Goal: Information Seeking & Learning: Check status

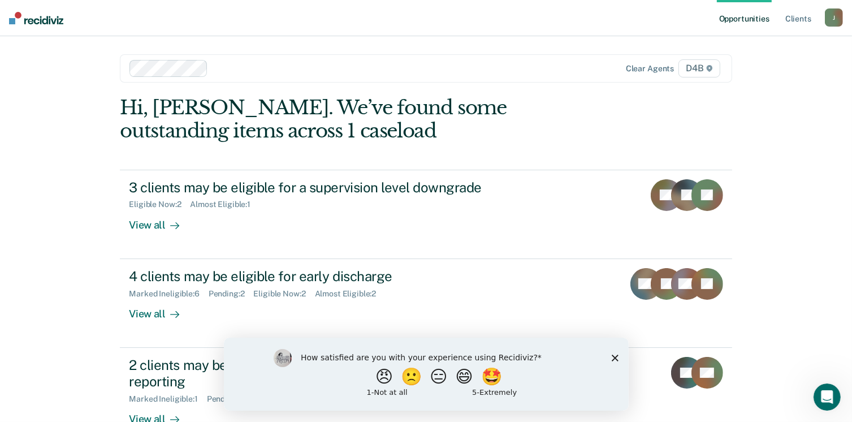
scroll to position [30, 0]
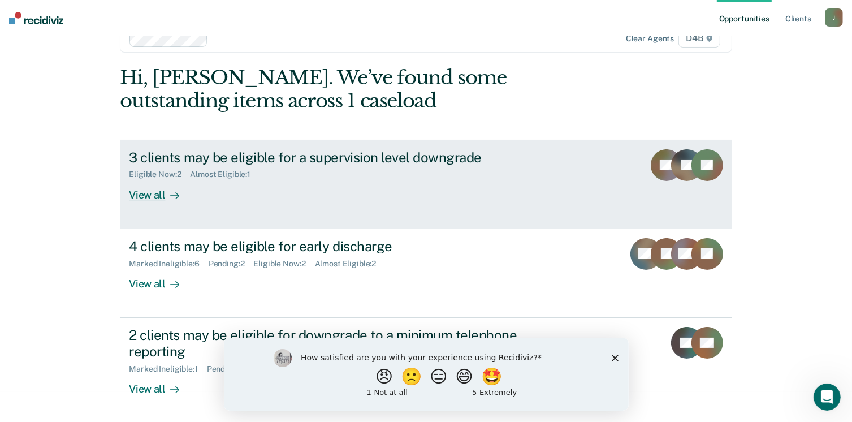
click at [149, 189] on div "View all" at bounding box center [160, 190] width 63 height 22
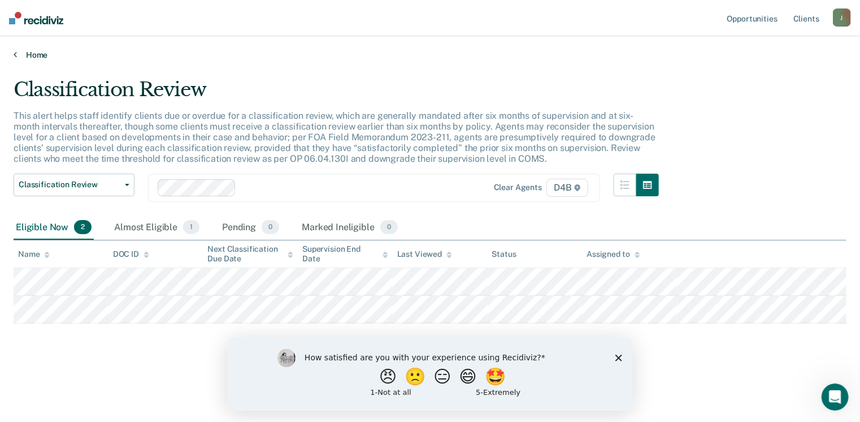
click at [38, 57] on link "Home" at bounding box center [430, 55] width 833 height 10
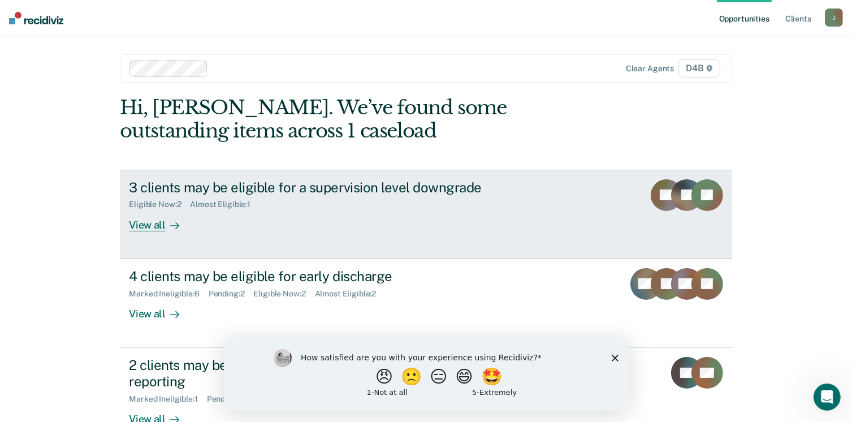
click at [138, 231] on link "3 clients may be eligible for a supervision level downgrade Eligible Now : 2 Al…" at bounding box center [426, 214] width 612 height 89
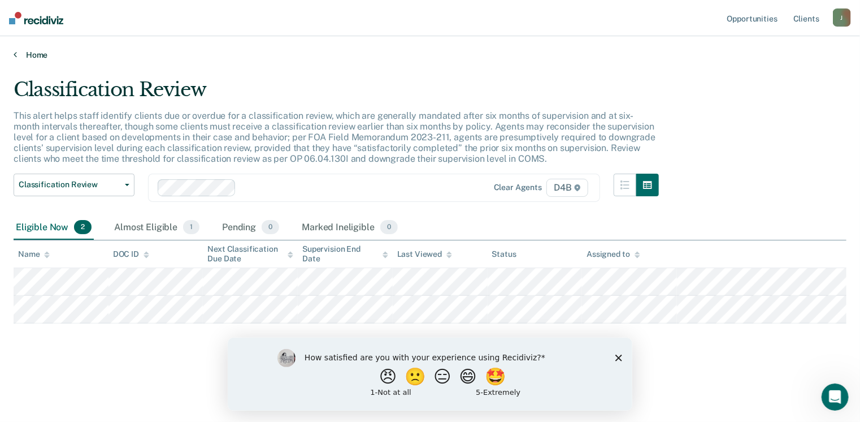
click at [18, 53] on link "Home" at bounding box center [430, 55] width 833 height 10
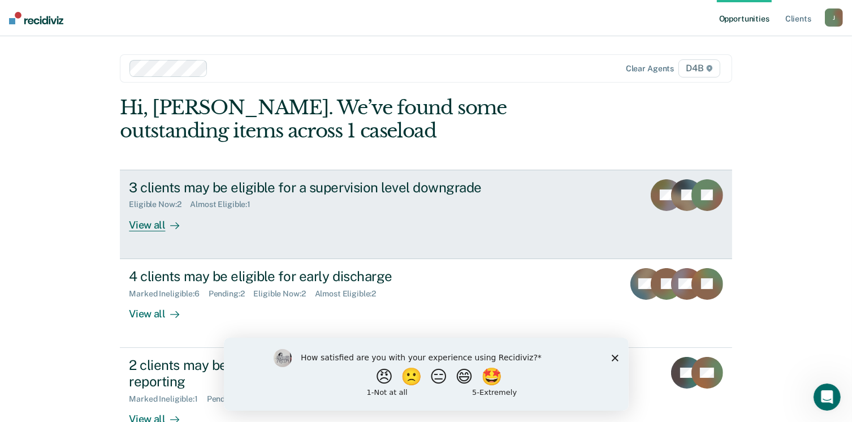
scroll to position [75, 0]
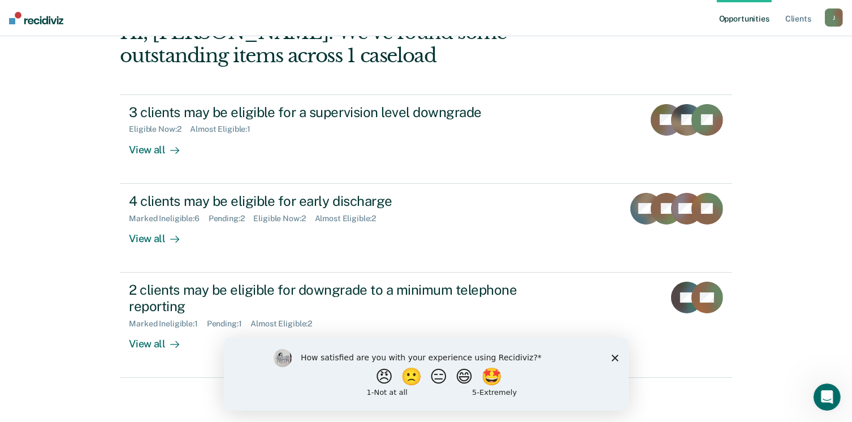
click at [610, 356] on div "How satisfied are you with your experience using Recidiviz? 😠 🙁 😑 😄 🤩 1 - Not a…" at bounding box center [425, 373] width 405 height 73
click at [613, 357] on icon "Close survey" at bounding box center [614, 357] width 7 height 7
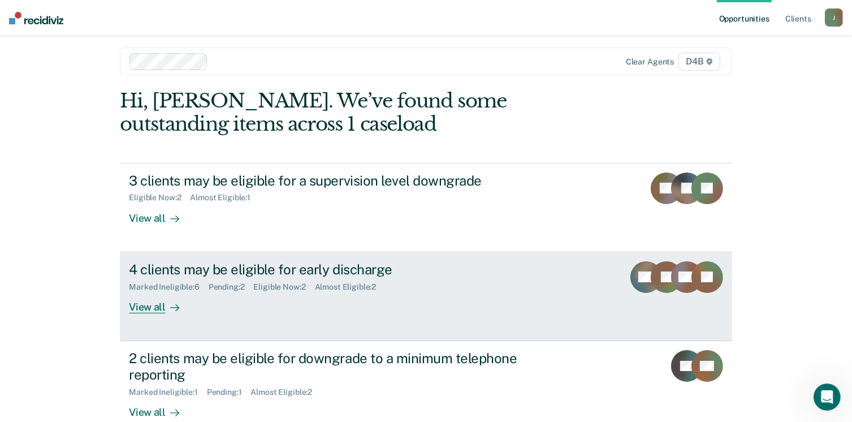
scroll to position [0, 0]
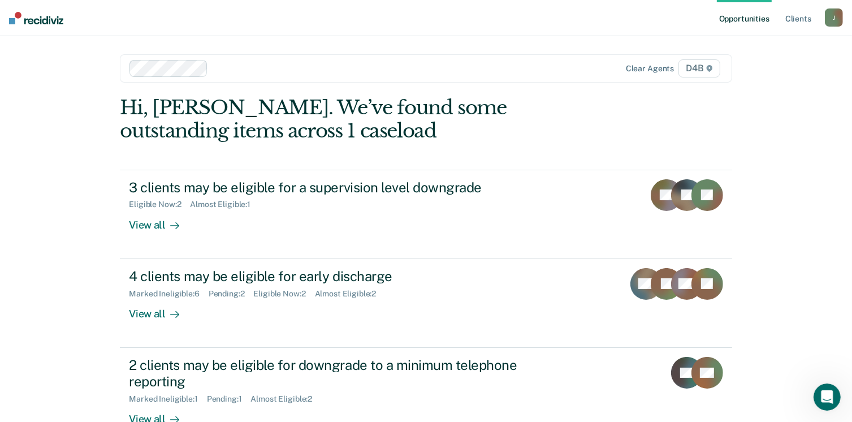
click at [845, 80] on div "Opportunities Client s [EMAIL_ADDRESS][US_STATE][DOMAIN_NAME] J Profile How it …" at bounding box center [426, 249] width 852 height 498
click at [746, 21] on link "Opportunities" at bounding box center [744, 18] width 55 height 36
click at [800, 21] on link "Client s" at bounding box center [798, 18] width 31 height 36
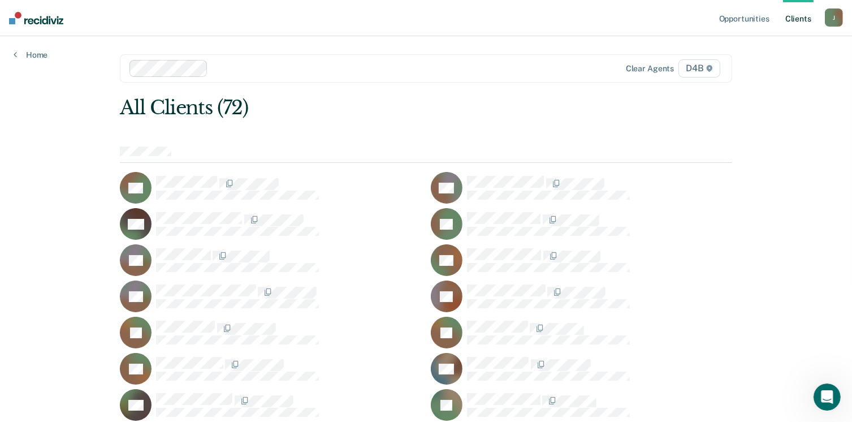
click at [834, 15] on div "J" at bounding box center [834, 17] width 18 height 18
click at [754, 45] on link "Profile" at bounding box center [788, 46] width 91 height 10
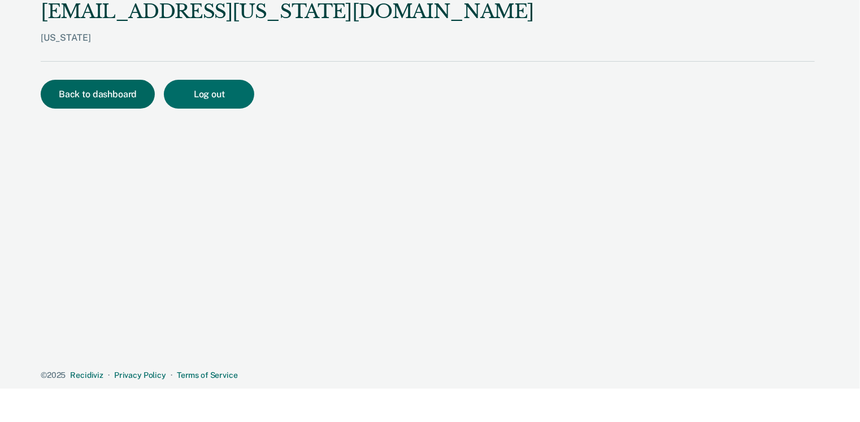
click at [86, 86] on button "Back to dashboard" at bounding box center [98, 94] width 114 height 29
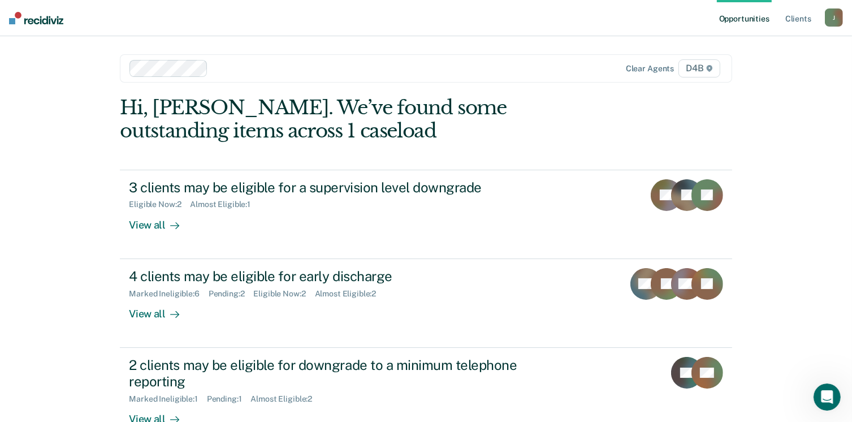
click at [46, 18] on img at bounding box center [36, 18] width 54 height 12
click at [834, 14] on div "J" at bounding box center [834, 17] width 18 height 18
click at [760, 47] on link "Profile" at bounding box center [788, 46] width 91 height 10
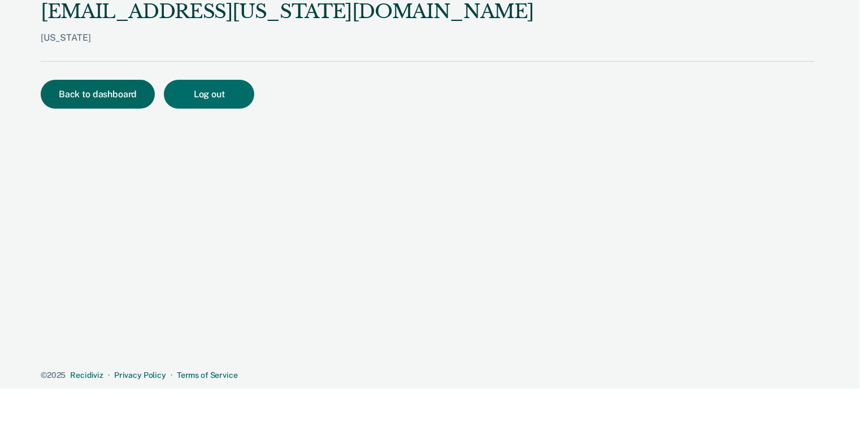
click at [110, 101] on button "Back to dashboard" at bounding box center [98, 94] width 114 height 29
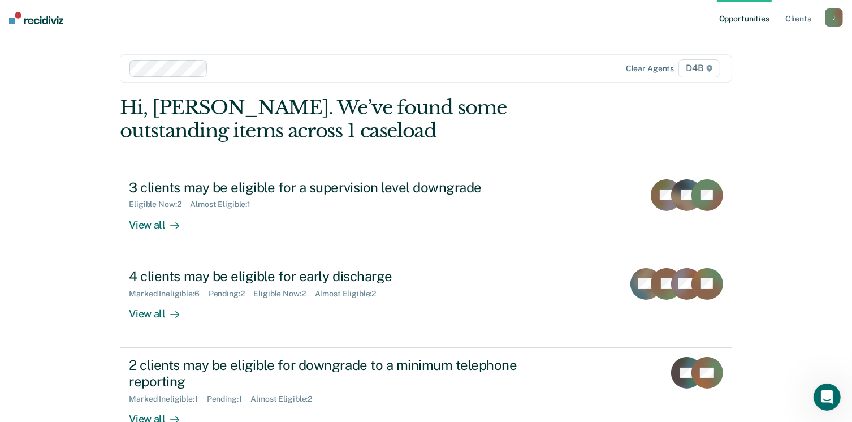
click at [68, 84] on div "Opportunities Client s [EMAIL_ADDRESS][US_STATE][DOMAIN_NAME] J Profile How it …" at bounding box center [426, 249] width 852 height 498
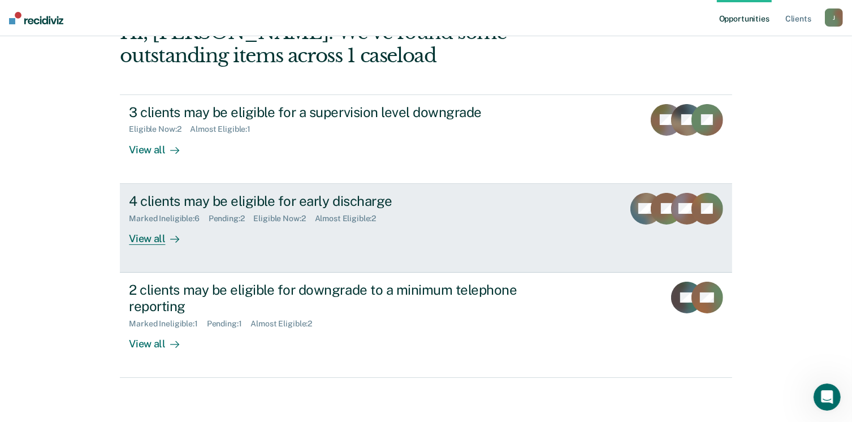
click at [153, 236] on div "View all" at bounding box center [160, 234] width 63 height 22
